Goal: Task Accomplishment & Management: Complete application form

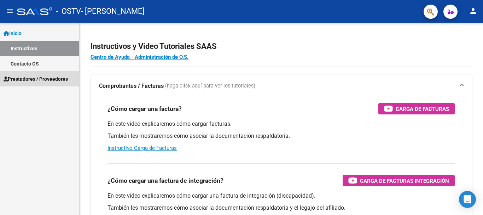
click at [38, 82] on span "Prestadores / Proveedores" at bounding box center [36, 79] width 64 height 8
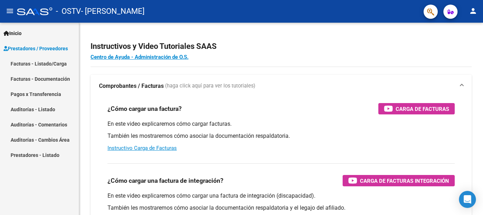
click at [38, 62] on link "Facturas - Listado/Carga" at bounding box center [39, 63] width 79 height 15
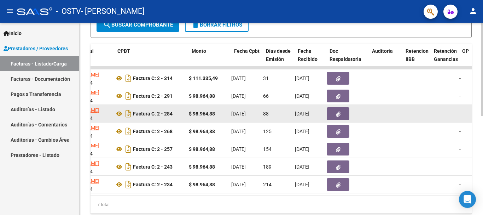
scroll to position [0, 225]
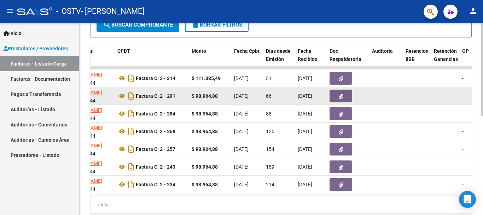
click at [339, 97] on icon "button" at bounding box center [341, 96] width 5 height 5
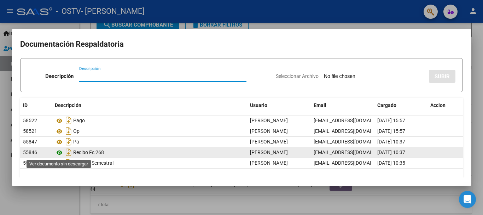
click at [59, 153] on icon at bounding box center [59, 152] width 9 height 8
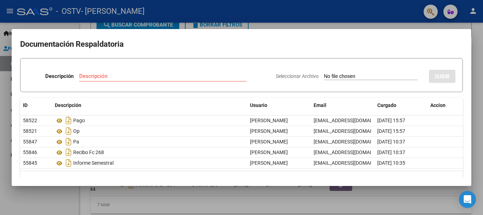
click at [276, 20] on div at bounding box center [241, 107] width 483 height 215
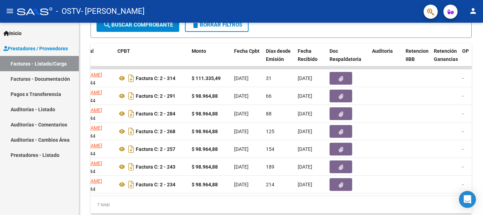
click at [43, 48] on span "Prestadores / Proveedores" at bounding box center [36, 49] width 64 height 8
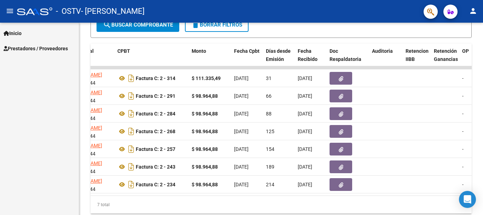
click at [42, 49] on span "Prestadores / Proveedores" at bounding box center [36, 49] width 64 height 8
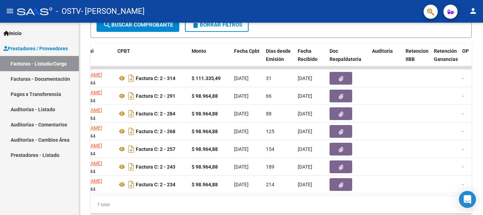
click at [42, 64] on link "Facturas - Listado/Carga" at bounding box center [39, 63] width 79 height 15
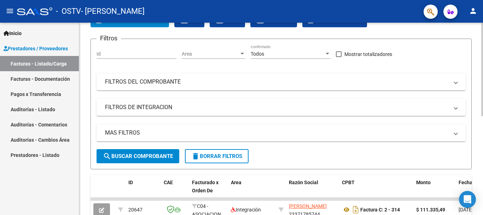
scroll to position [0, 0]
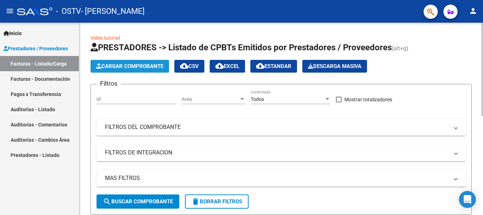
click at [138, 67] on span "Cargar Comprobante" at bounding box center [129, 66] width 67 height 6
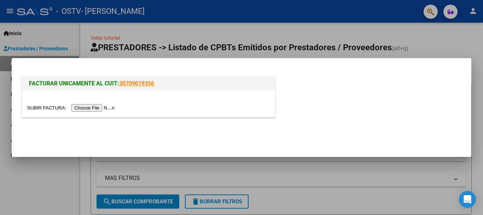
click at [100, 109] on input "file" at bounding box center [71, 107] width 89 height 7
click at [102, 107] on input "file" at bounding box center [71, 107] width 89 height 7
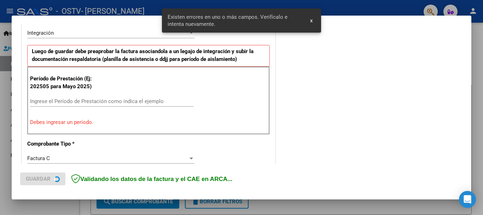
scroll to position [177, 0]
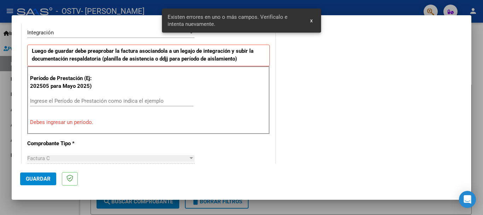
click at [150, 102] on input "Ingrese el Período de Prestación como indica el ejemplo" at bounding box center [111, 101] width 163 height 6
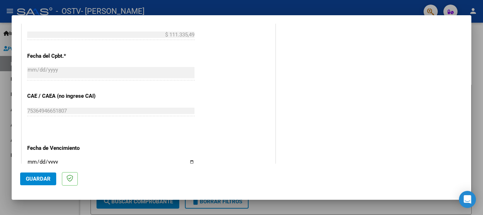
scroll to position [459, 0]
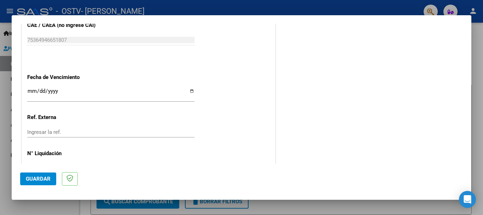
type input "202508"
click at [113, 93] on input "Ingresar la fecha" at bounding box center [110, 93] width 167 height 11
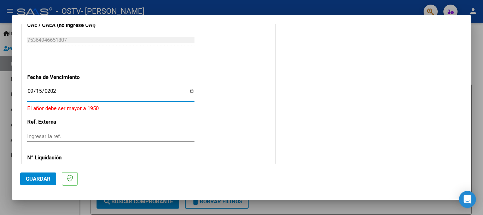
type input "[DATE]"
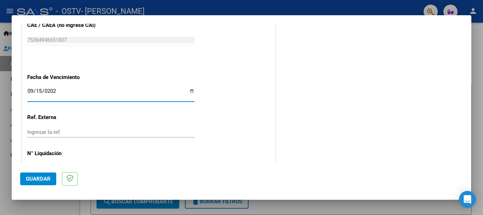
click at [38, 176] on span "Guardar" at bounding box center [38, 178] width 25 height 6
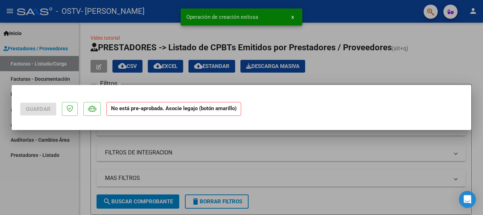
scroll to position [0, 0]
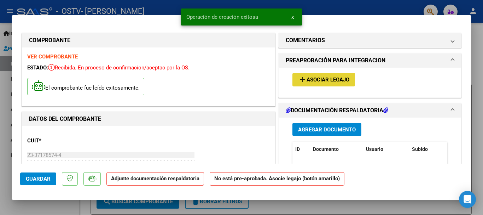
click at [308, 80] on span "Asociar Legajo" at bounding box center [328, 80] width 43 height 6
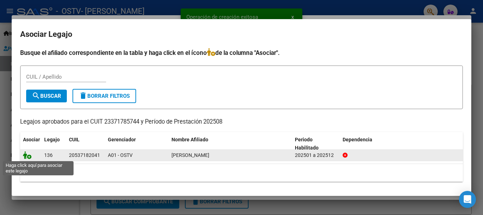
click at [28, 156] on icon at bounding box center [27, 155] width 8 height 8
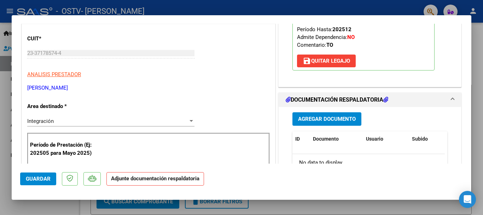
scroll to position [106, 0]
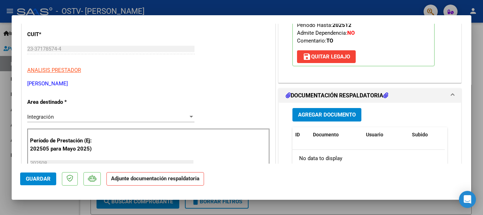
click at [342, 112] on span "Agregar Documento" at bounding box center [327, 115] width 58 height 6
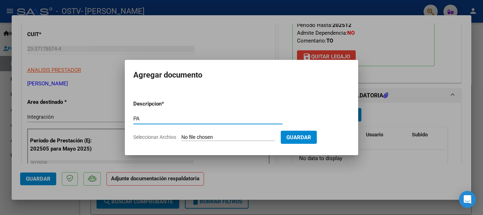
type input "PA"
click at [262, 141] on form "Descripcion * PA Escriba aquí una descripcion Seleccionar Archivo Guardar" at bounding box center [241, 120] width 216 height 52
click at [242, 137] on input "Seleccionar Archivo" at bounding box center [228, 137] width 94 height 7
type input "C:\fakepath\PA23371785744_011_00002_00000319.pdf"
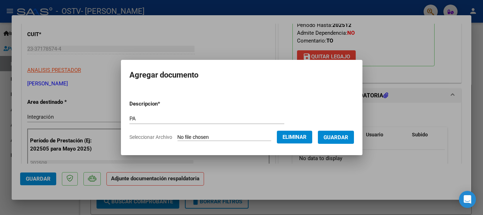
click at [343, 140] on span "Guardar" at bounding box center [336, 137] width 25 height 6
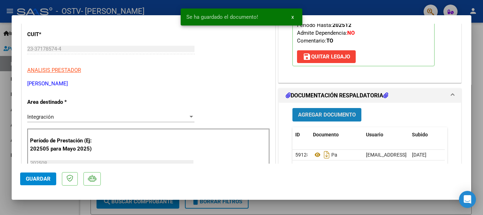
click at [318, 115] on span "Agregar Documento" at bounding box center [327, 115] width 58 height 6
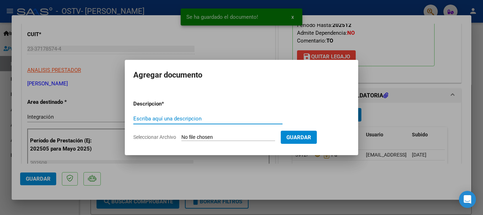
type input "R"
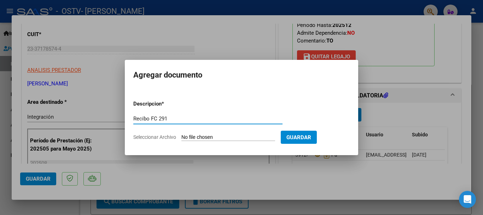
type input "Recibo FC 291"
click at [219, 138] on input "Seleccionar Archivo" at bounding box center [228, 137] width 94 height 7
type input "C:\fakepath\23371785744_015_00002_00000013.pdf"
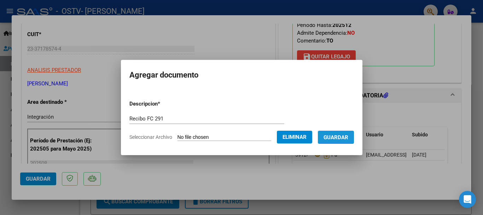
click at [340, 135] on span "Guardar" at bounding box center [336, 137] width 25 height 6
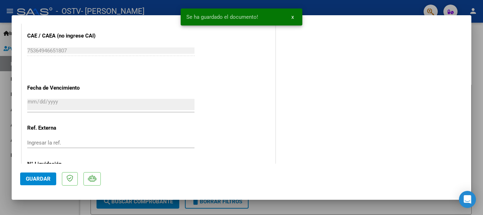
scroll to position [460, 0]
click at [37, 179] on span "Guardar" at bounding box center [38, 178] width 25 height 6
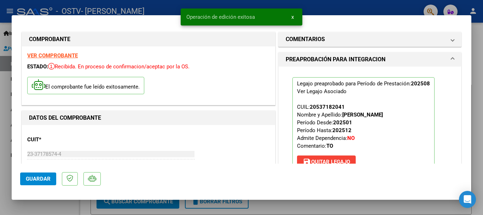
scroll to position [0, 0]
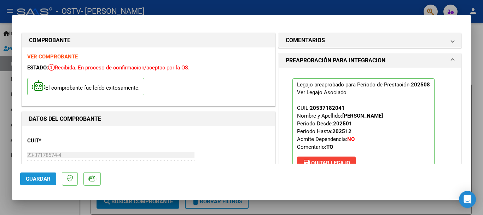
click at [45, 180] on span "Guardar" at bounding box center [38, 178] width 25 height 6
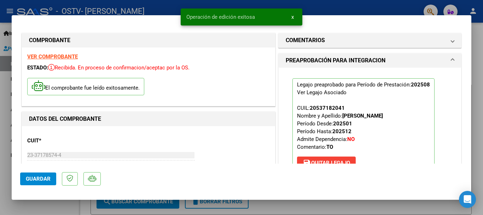
click at [89, 8] on div at bounding box center [241, 107] width 483 height 215
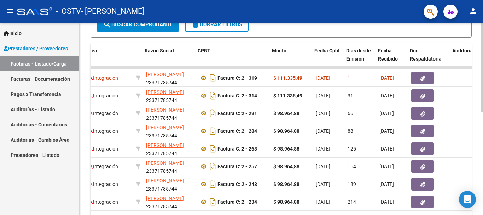
scroll to position [0, 144]
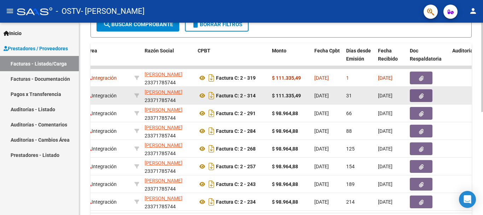
click at [416, 93] on button "button" at bounding box center [421, 95] width 23 height 13
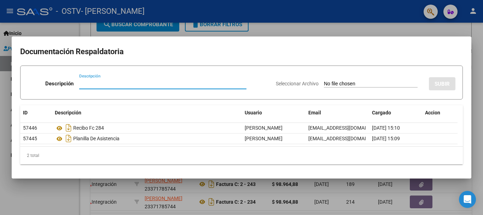
click at [405, 25] on div at bounding box center [241, 107] width 483 height 215
